Goal: Check status

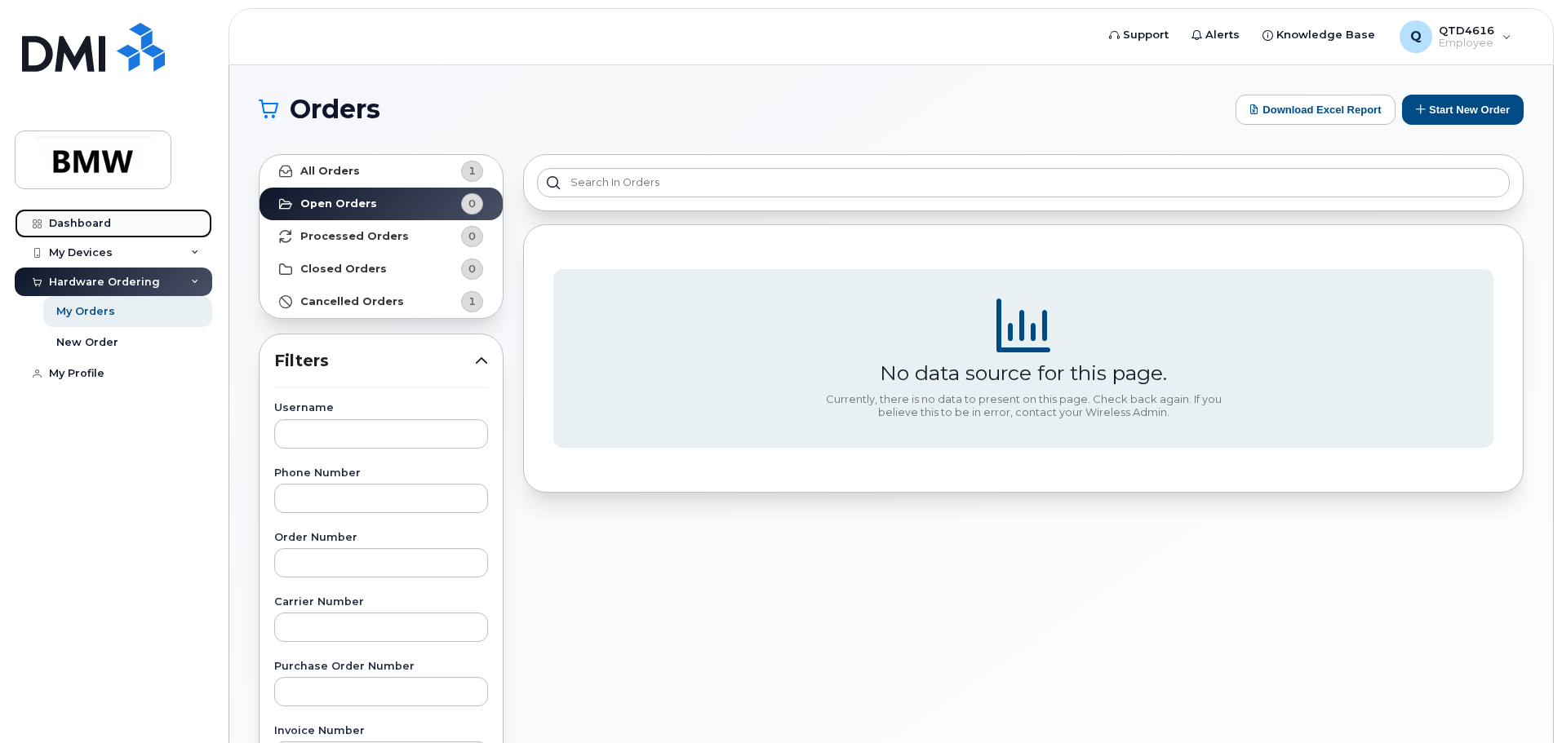
click at [100, 217] on div "Dashboard" at bounding box center [80, 223] width 62 height 13
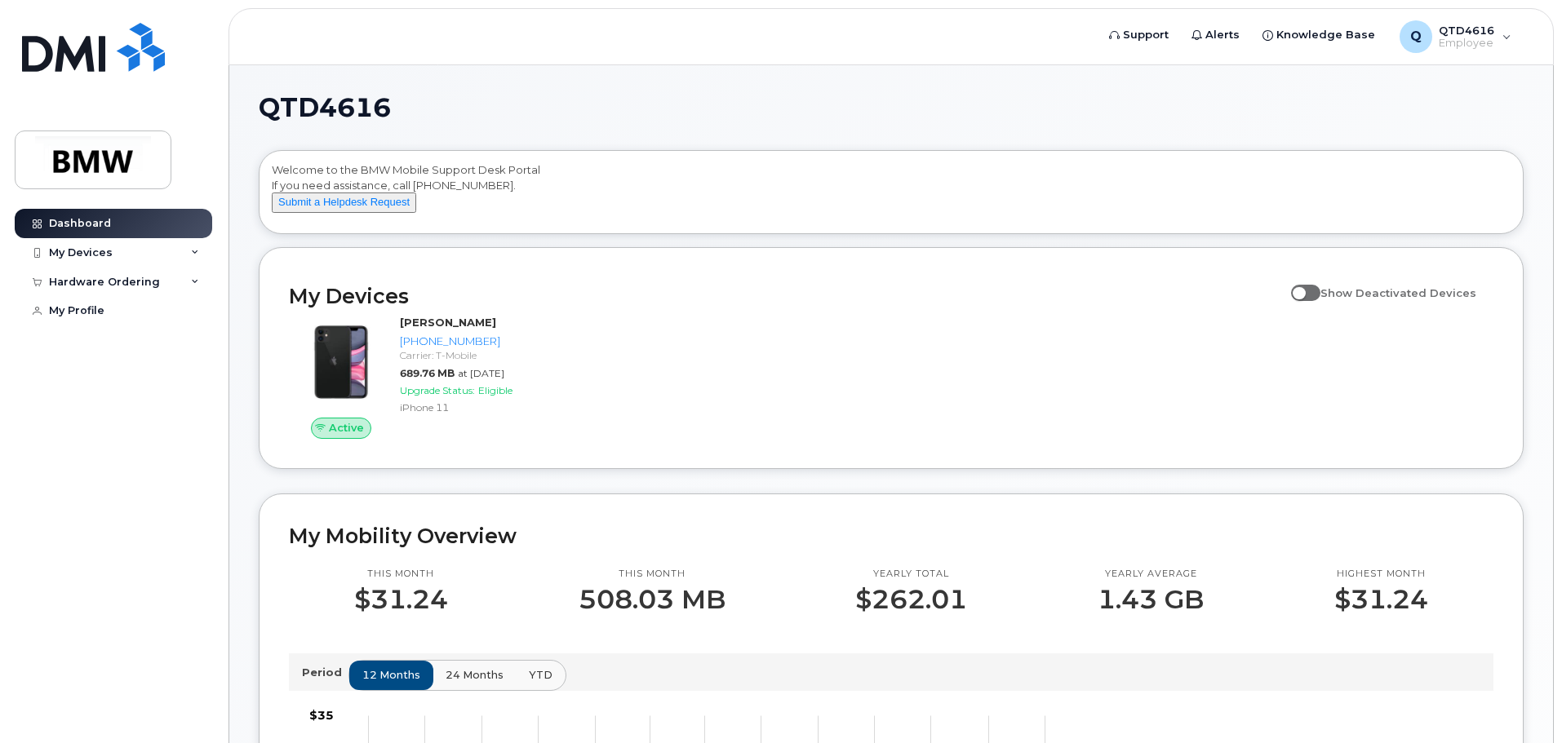
click at [1320, 301] on span at bounding box center [1305, 293] width 29 height 16
click at [1304, 291] on input "Show Deactivated Devices" at bounding box center [1297, 283] width 13 height 13
click at [1318, 301] on span at bounding box center [1305, 293] width 29 height 16
click at [1304, 291] on input "Show Deactivated Devices" at bounding box center [1297, 283] width 13 height 13
checkbox input "false"
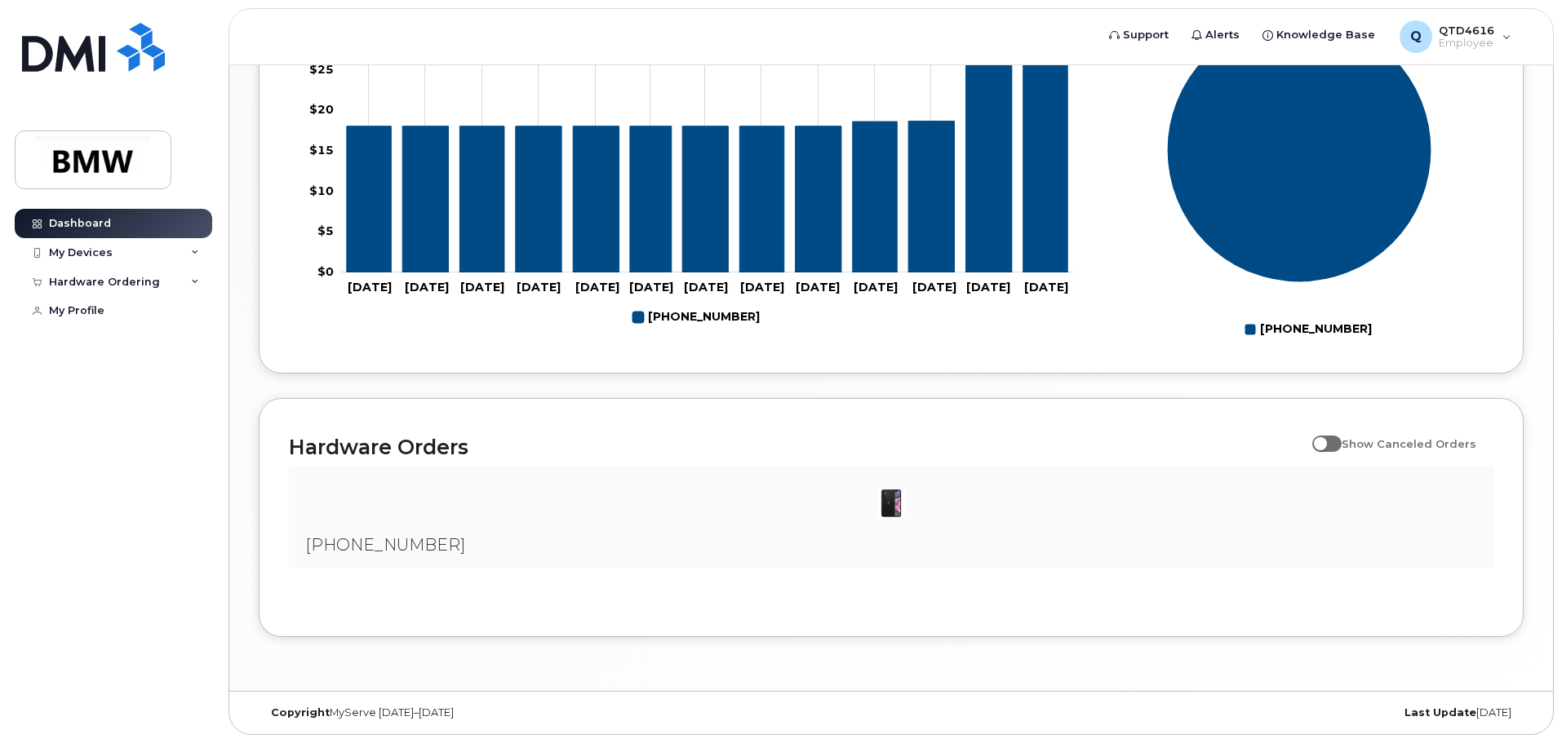
scroll to position [743, 0]
click at [1338, 445] on span at bounding box center [1326, 444] width 29 height 16
click at [1325, 442] on input "Show Canceled Orders" at bounding box center [1318, 434] width 13 height 13
click at [1338, 445] on span at bounding box center [1326, 444] width 29 height 16
click at [1325, 442] on input "Show Canceled Orders" at bounding box center [1318, 434] width 13 height 13
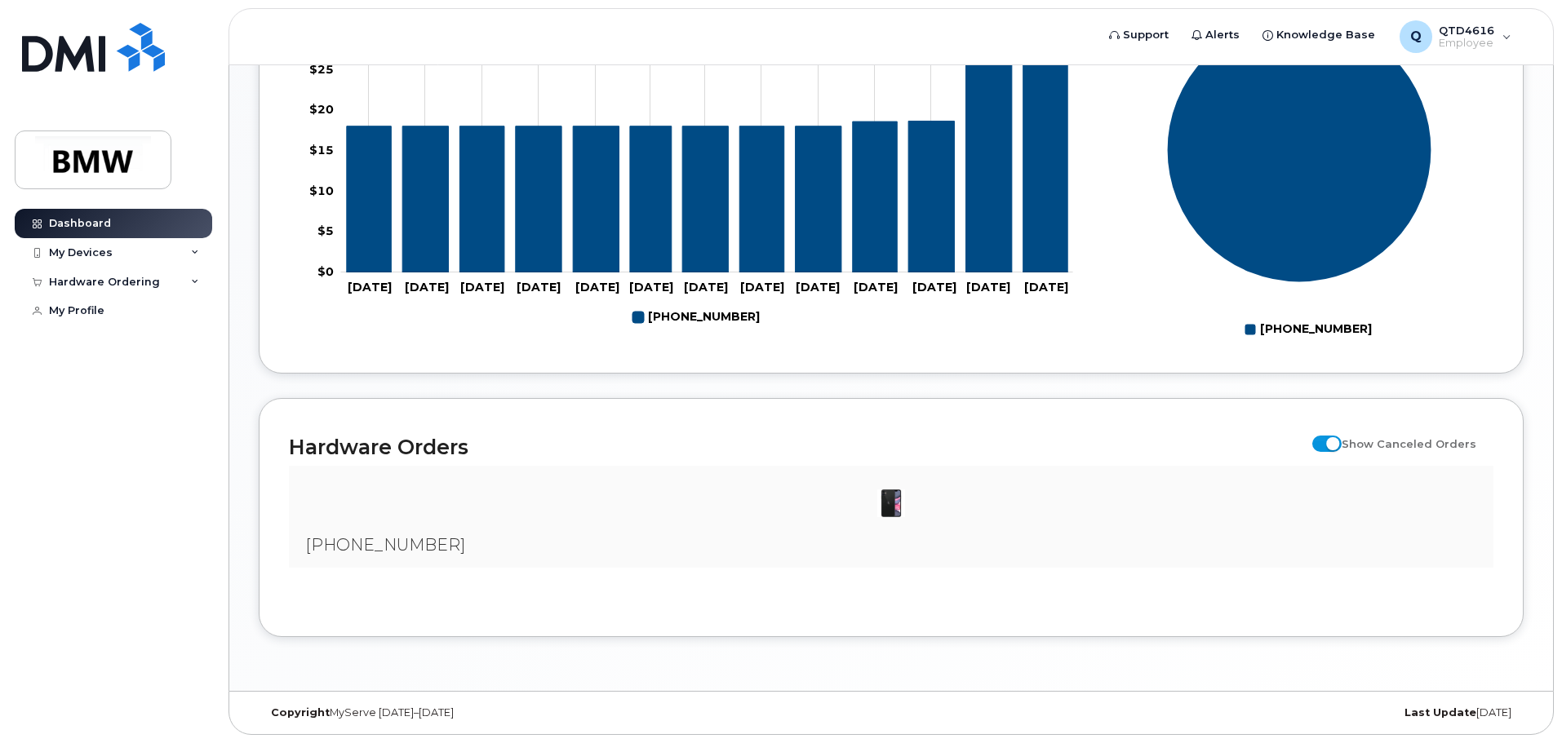
checkbox input "false"
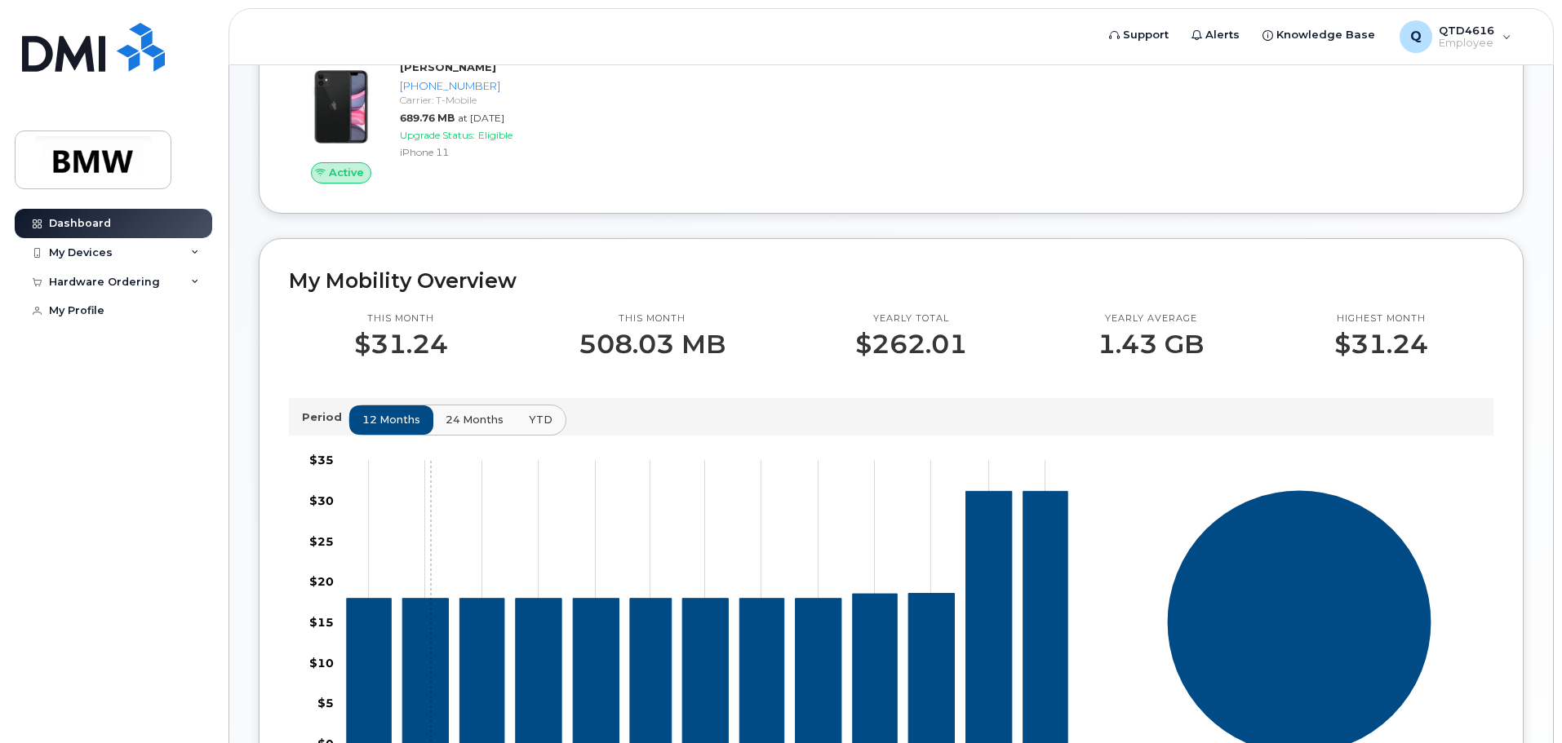
scroll to position [253, 0]
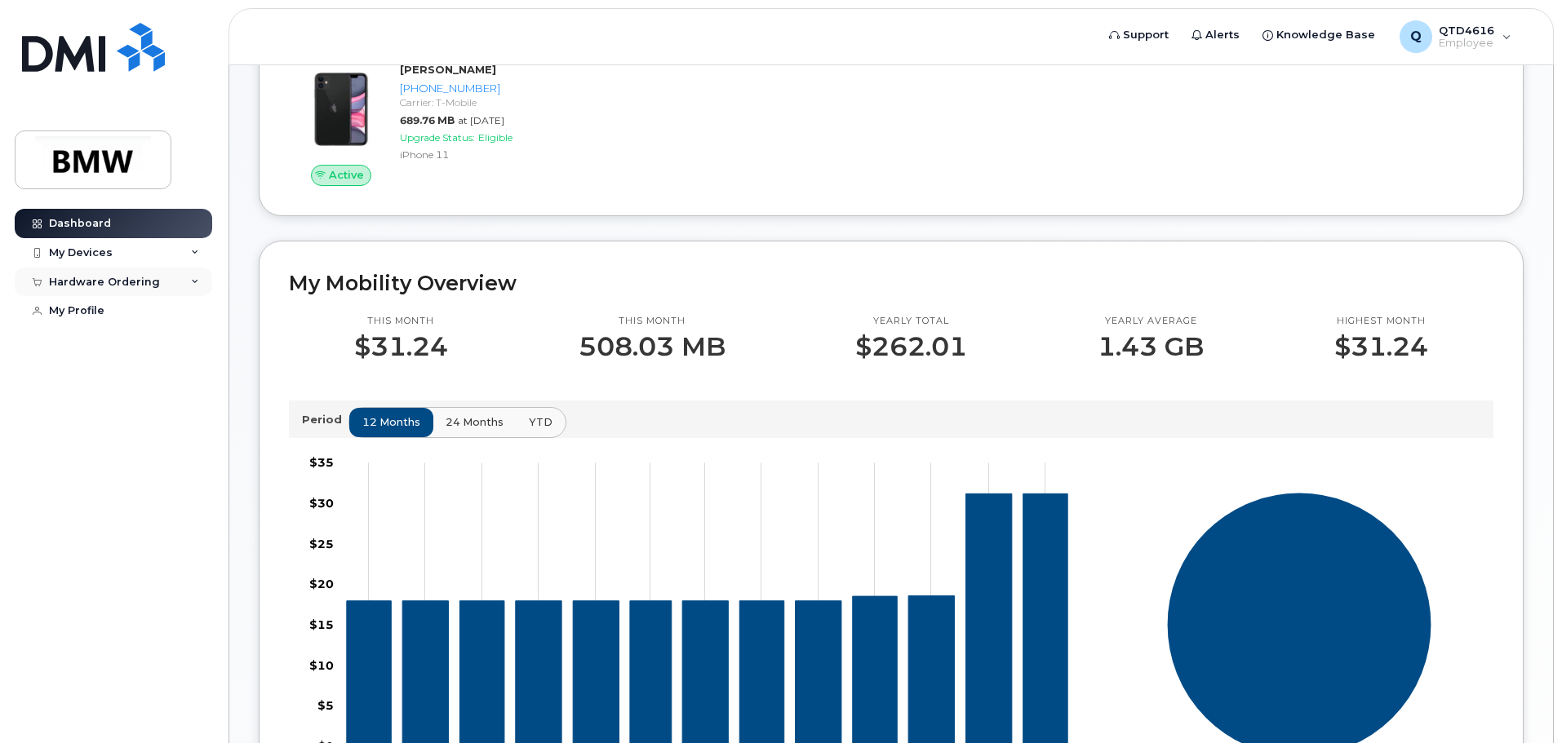
click at [181, 268] on div "Hardware Ordering" at bounding box center [113, 282] width 197 height 29
click at [193, 250] on icon at bounding box center [195, 253] width 8 height 8
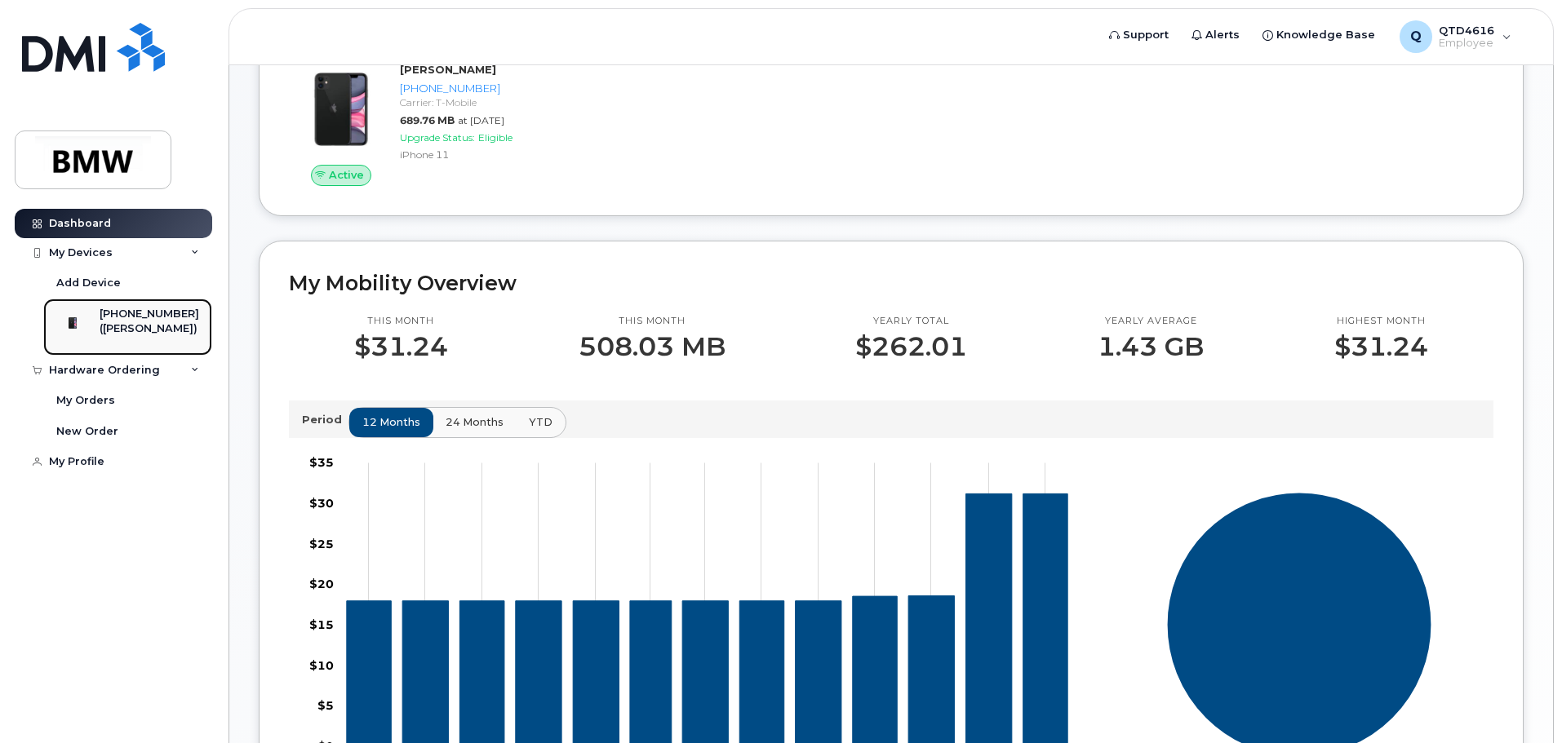
click at [148, 312] on div "[PHONE_NUMBER]" at bounding box center [150, 314] width 100 height 15
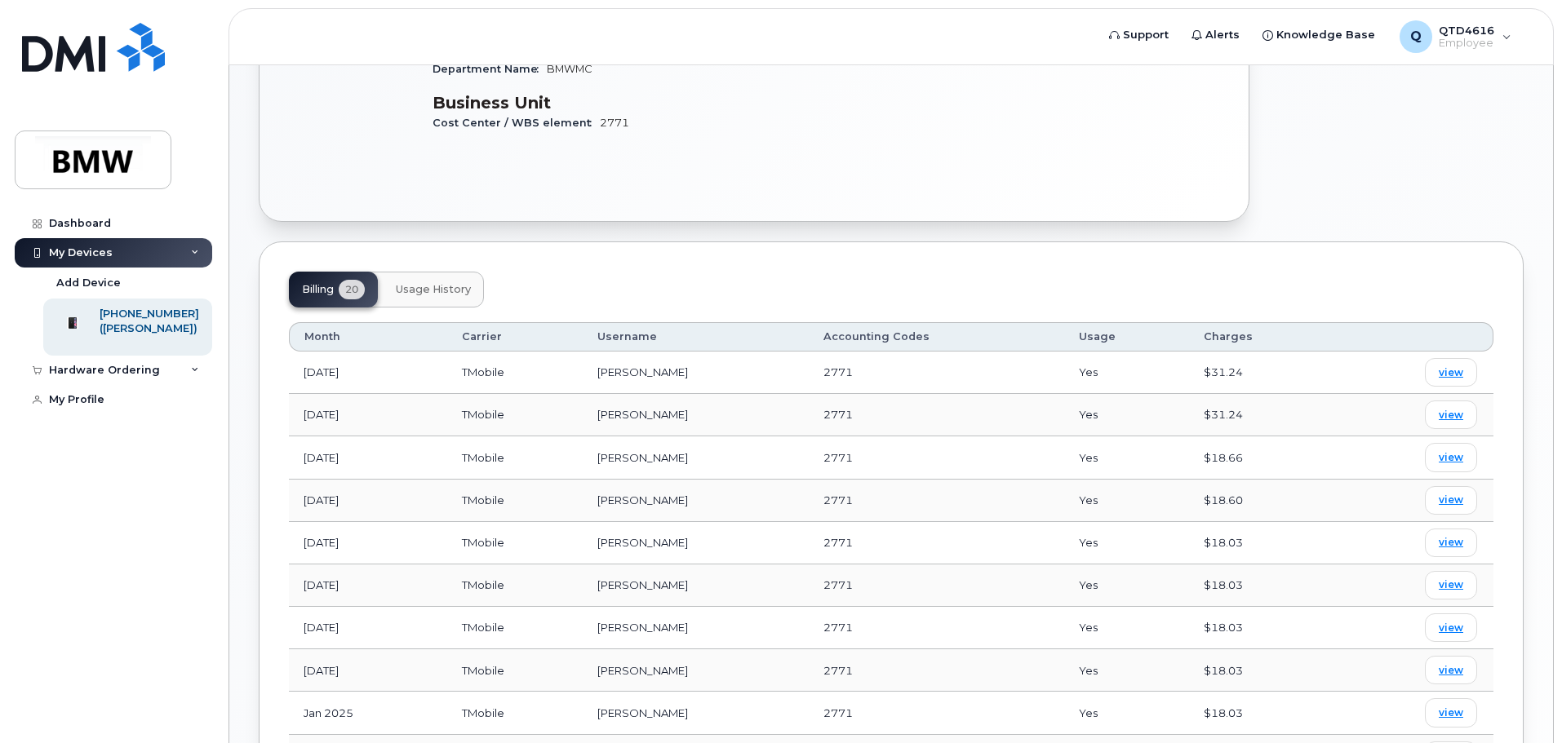
scroll to position [490, 0]
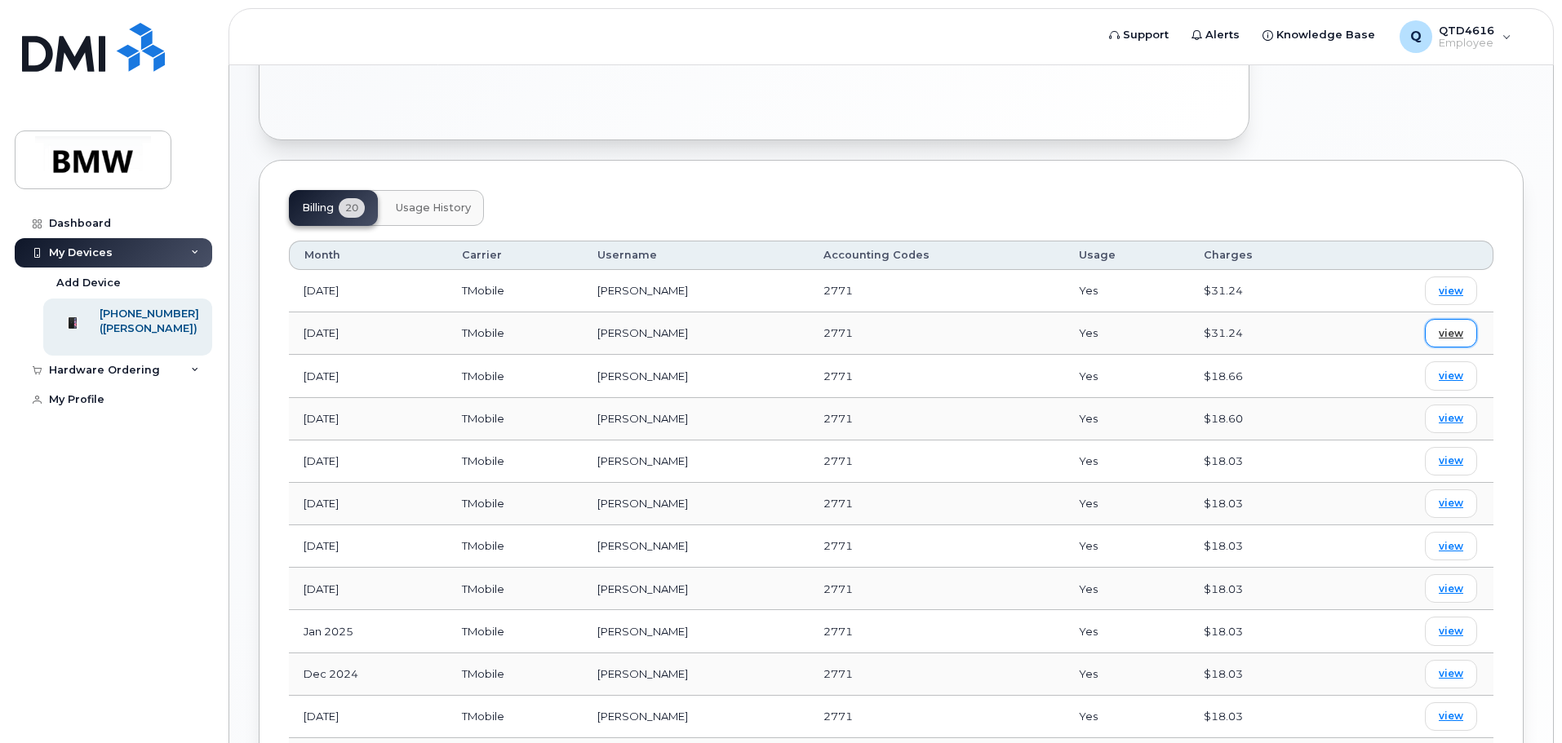
click at [1450, 331] on span "view" at bounding box center [1451, 333] width 24 height 15
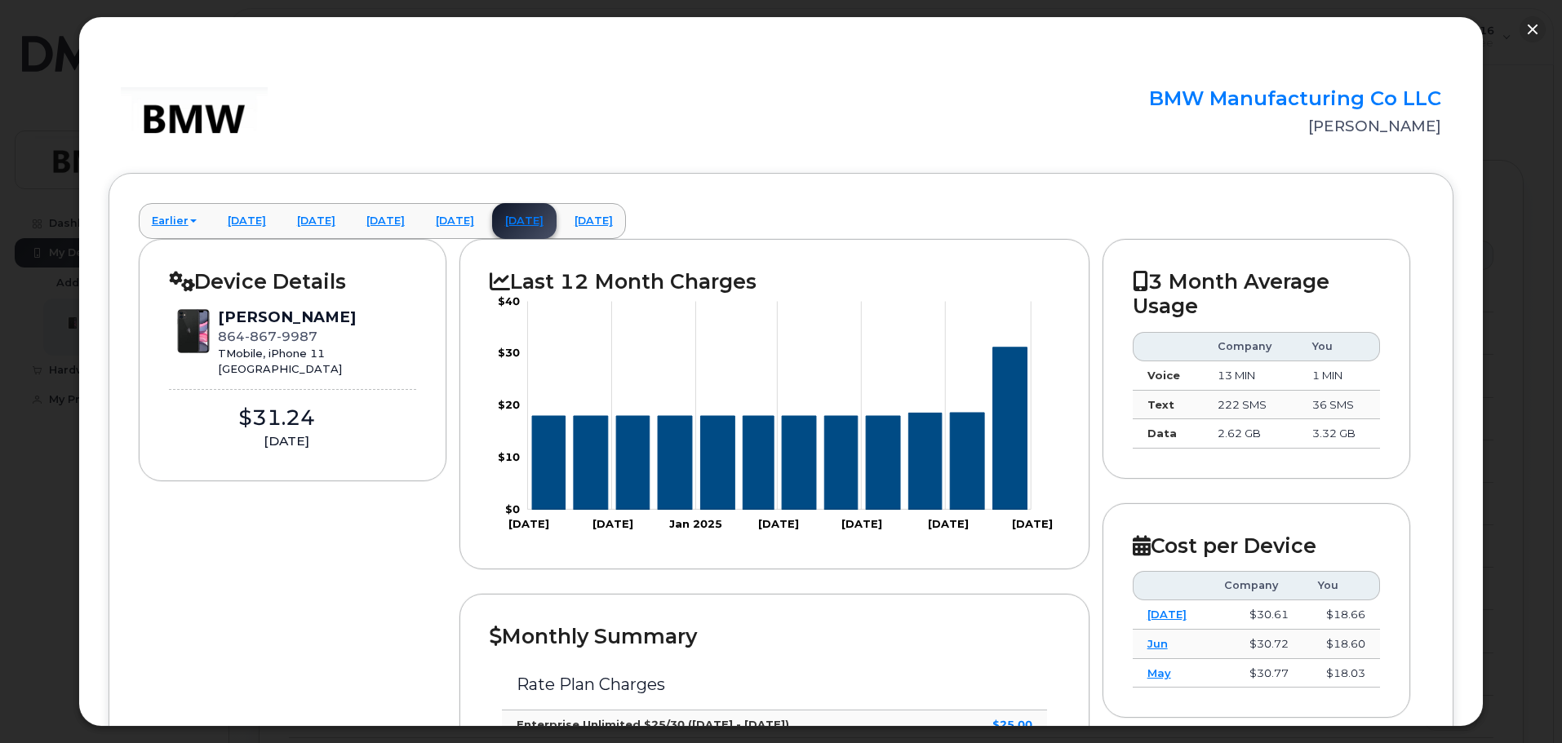
scroll to position [0, 0]
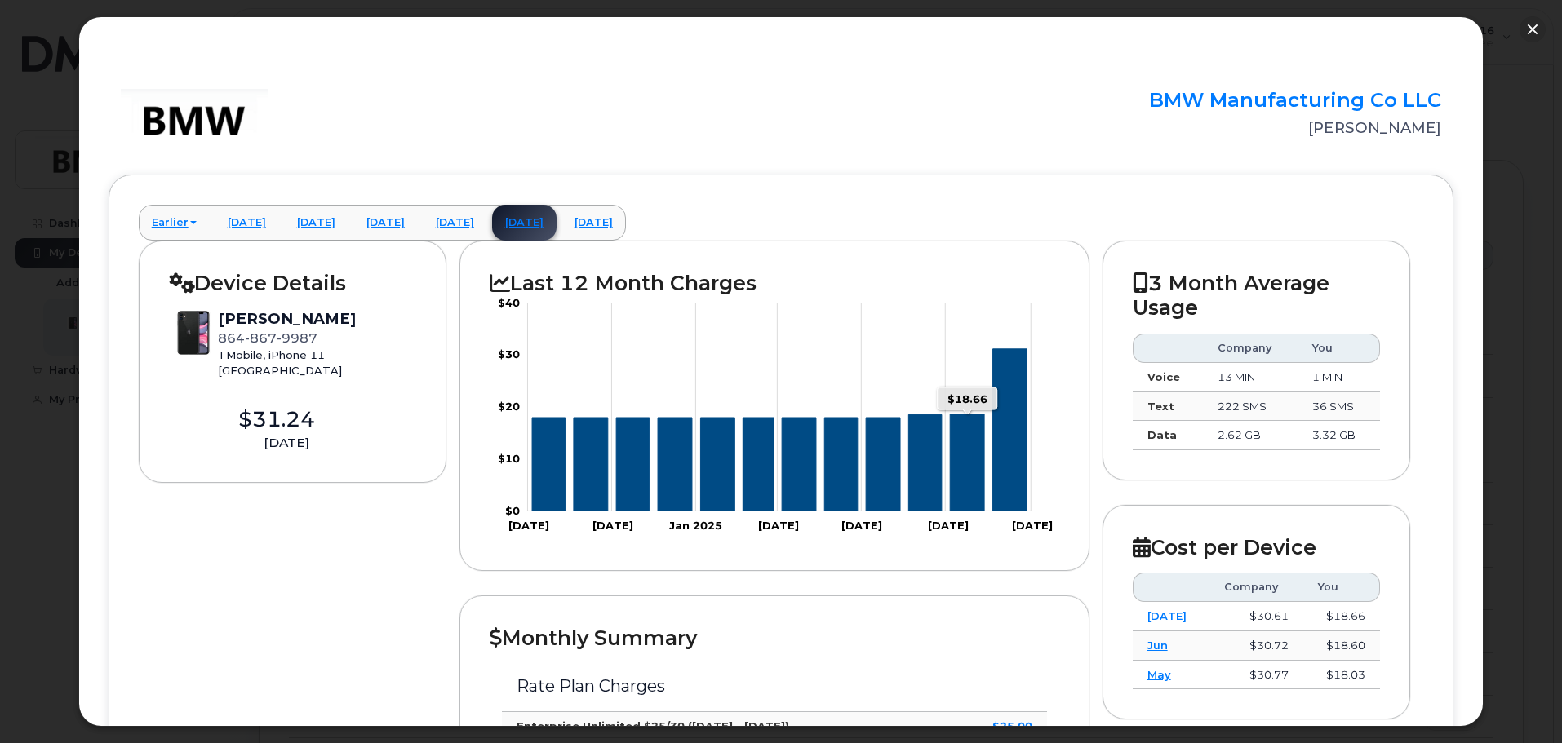
click at [951, 459] on icon "Series" at bounding box center [968, 463] width 34 height 97
click at [960, 468] on icon "Series" at bounding box center [968, 463] width 34 height 97
click at [344, 223] on link "May 2025" at bounding box center [316, 223] width 64 height 36
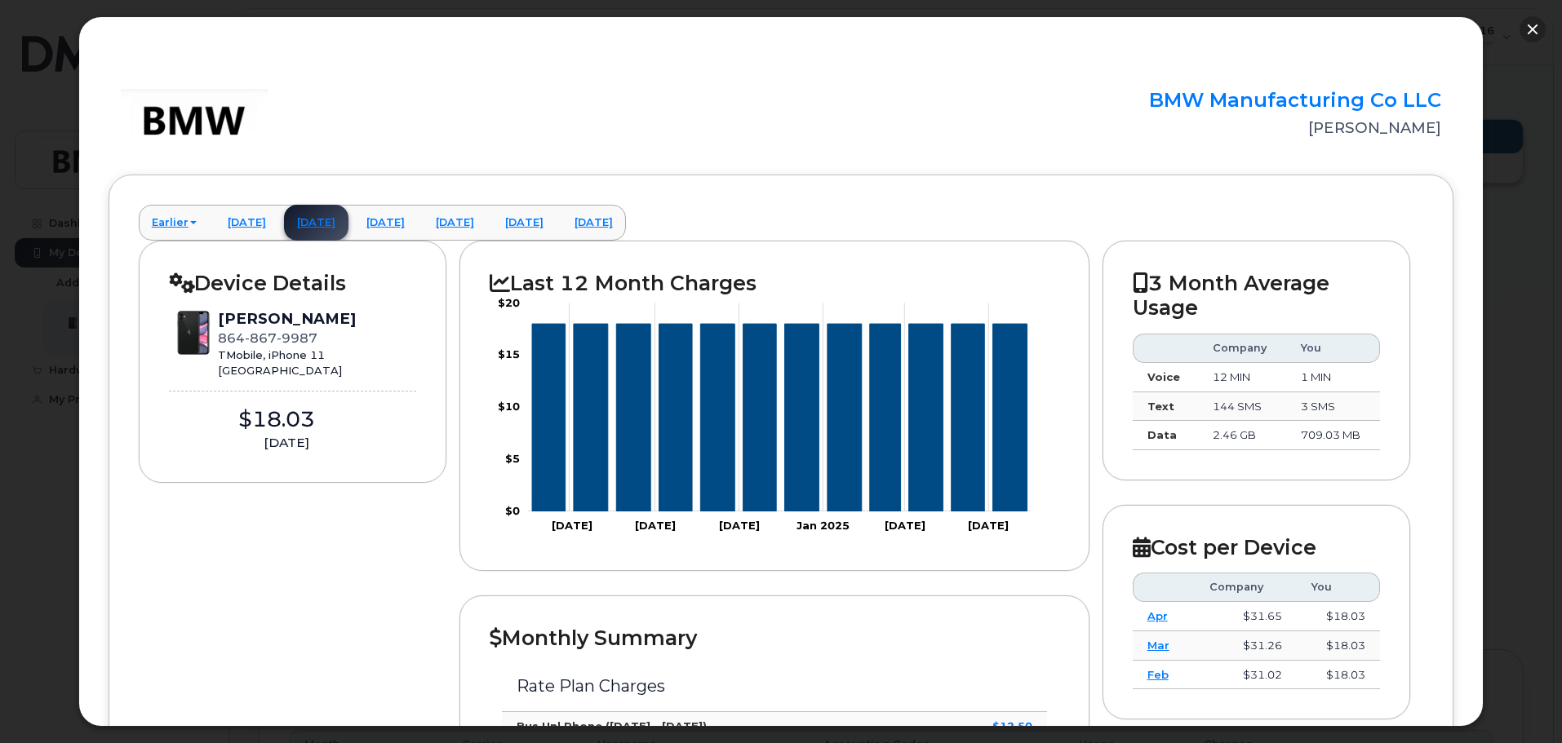
drag, startPoint x: 1520, startPoint y: 34, endPoint x: 1529, endPoint y: 25, distance: 12.1
click at [1521, 33] on button "button" at bounding box center [1533, 29] width 26 height 26
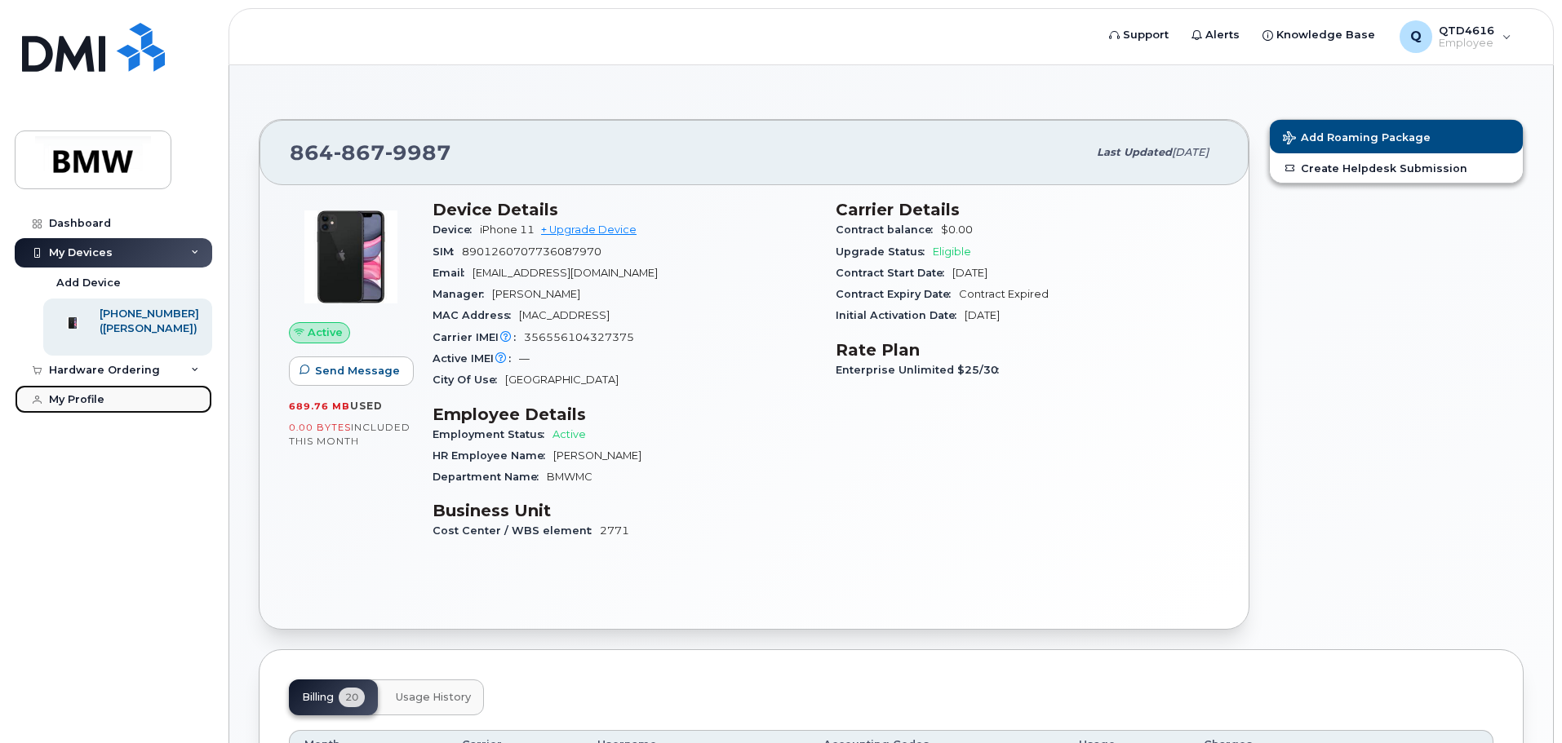
click at [79, 406] on div "My Profile" at bounding box center [76, 399] width 55 height 13
